Goal: Find contact information: Find contact information

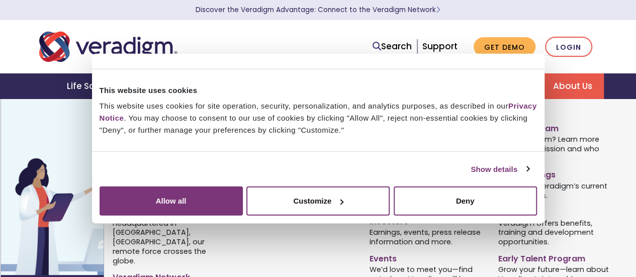
click at [576, 86] on link "About Us" at bounding box center [571, 86] width 63 height 26
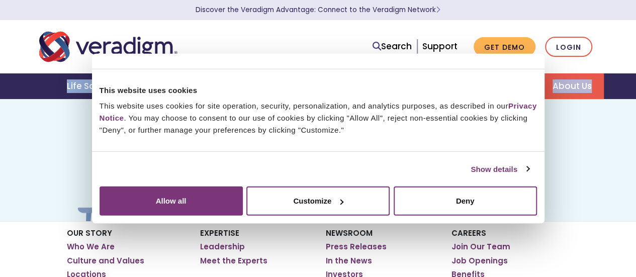
drag, startPoint x: 633, startPoint y: 43, endPoint x: 613, endPoint y: 82, distance: 44.5
click at [619, 87] on header "Discover the Veradigm Advantage: Connect to the Veradigm Network Search Support…" at bounding box center [318, 49] width 636 height 99
click at [537, 216] on button "Deny" at bounding box center [465, 200] width 143 height 29
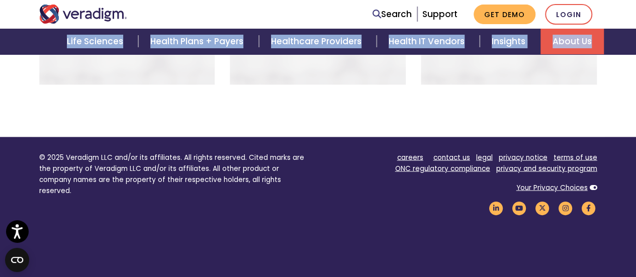
scroll to position [844, 0]
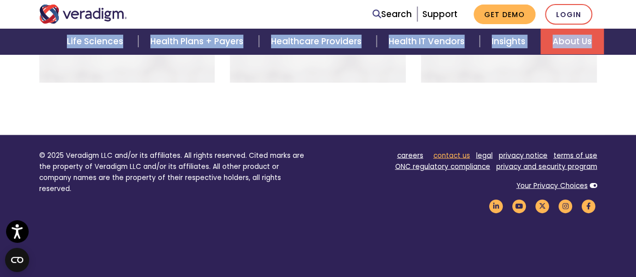
click at [460, 150] on link "contact us" at bounding box center [451, 155] width 37 height 10
